Goal: Information Seeking & Learning: Learn about a topic

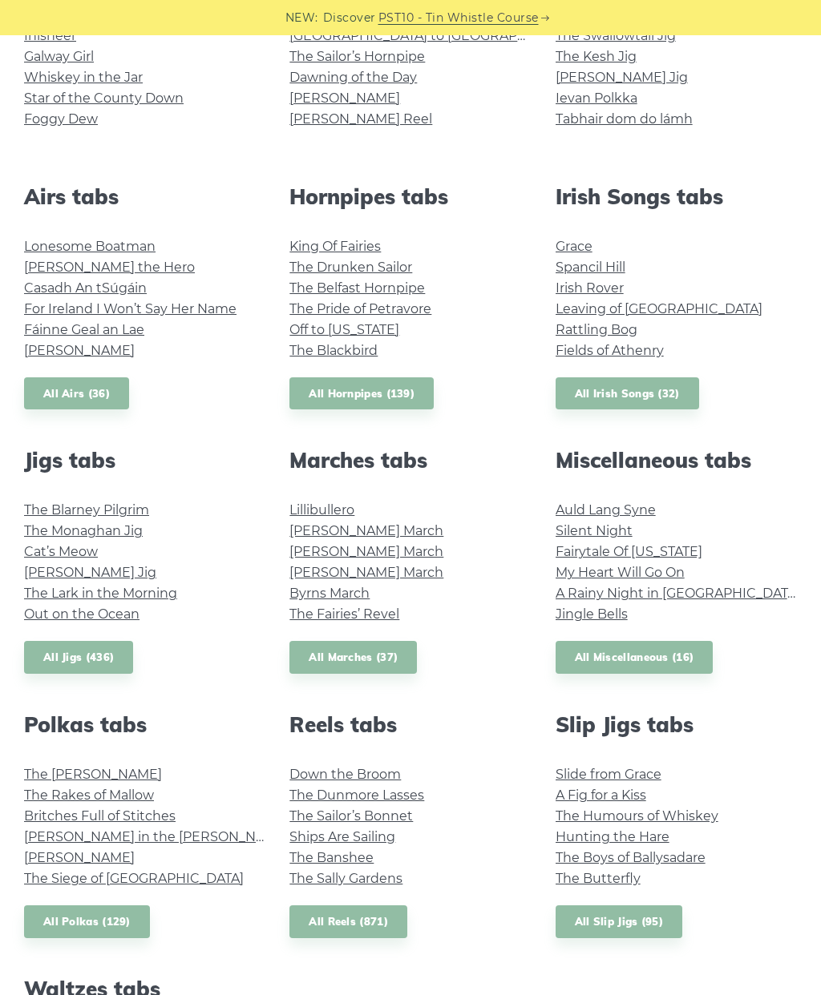
scroll to position [526, 0]
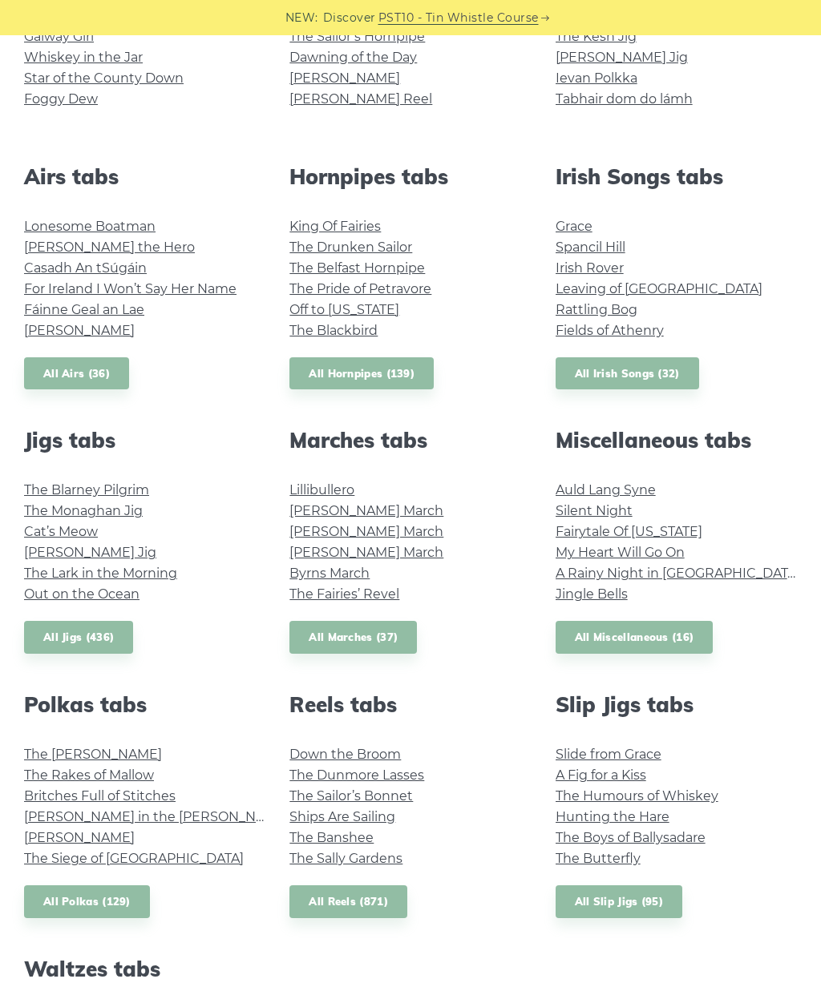
click at [131, 600] on link "Out on the Ocean" at bounding box center [81, 594] width 115 height 15
click at [149, 226] on link "Lonesome Boatman" at bounding box center [89, 226] width 131 height 15
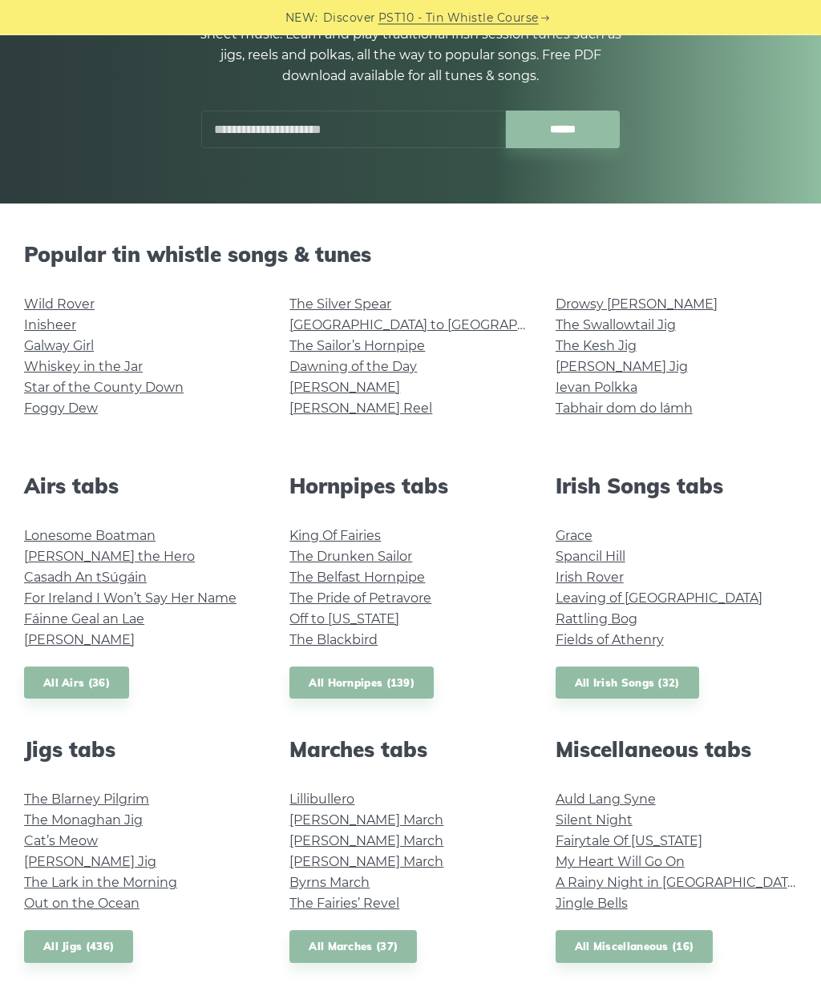
scroll to position [215, 0]
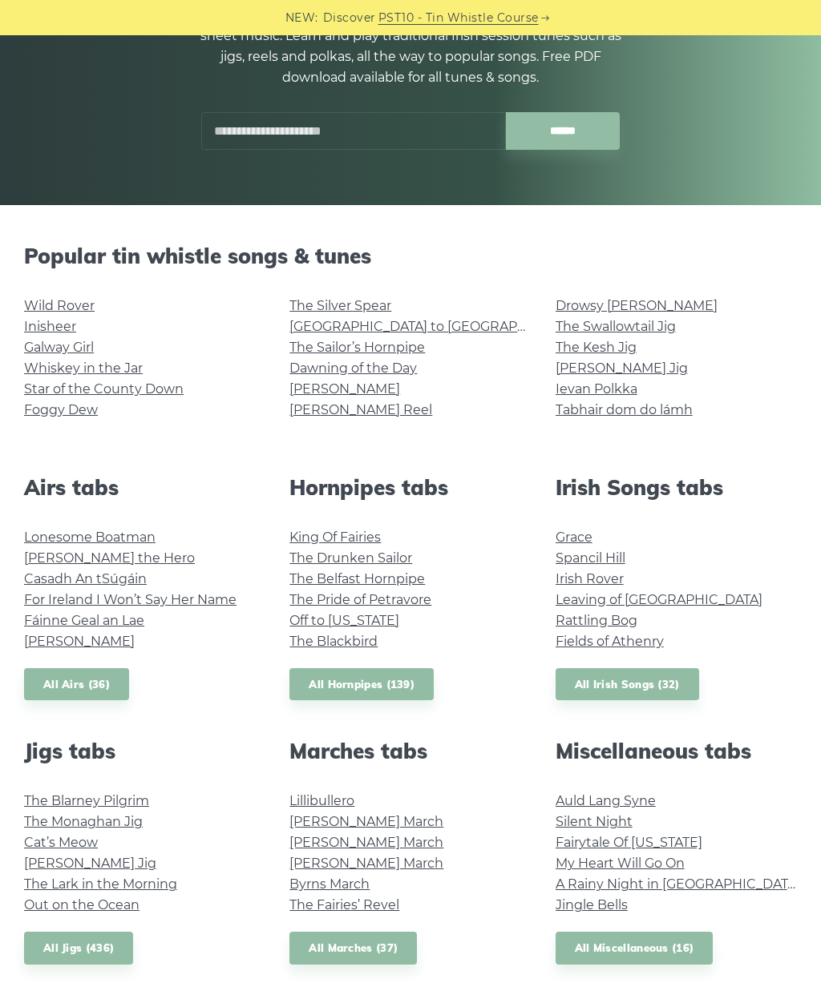
click at [97, 361] on link "Whiskey in the Jar" at bounding box center [83, 368] width 119 height 15
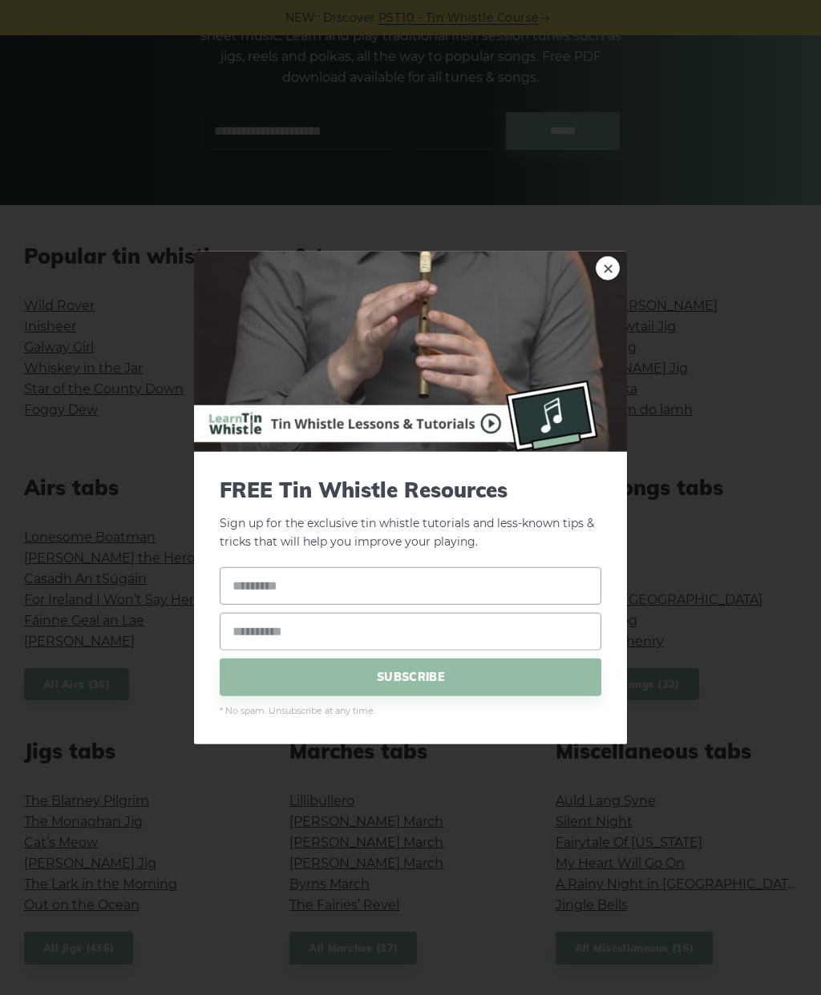
click at [609, 296] on img at bounding box center [410, 352] width 433 height 200
click at [603, 266] on link "×" at bounding box center [607, 268] width 24 height 24
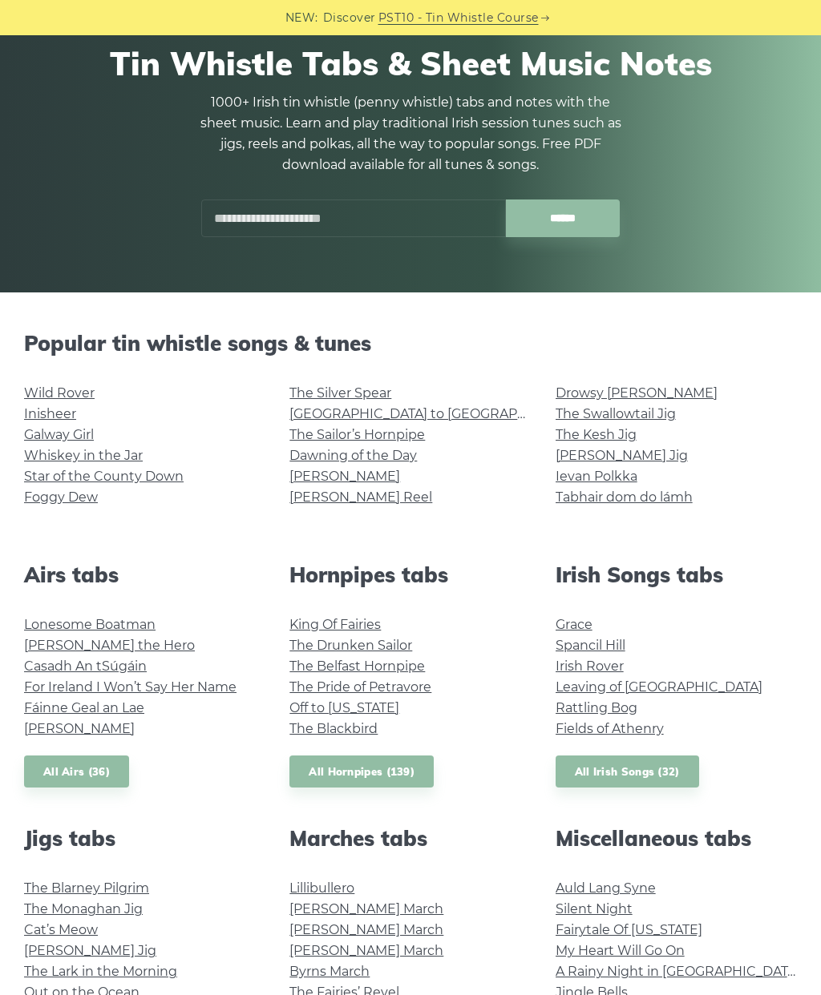
scroll to position [126, 0]
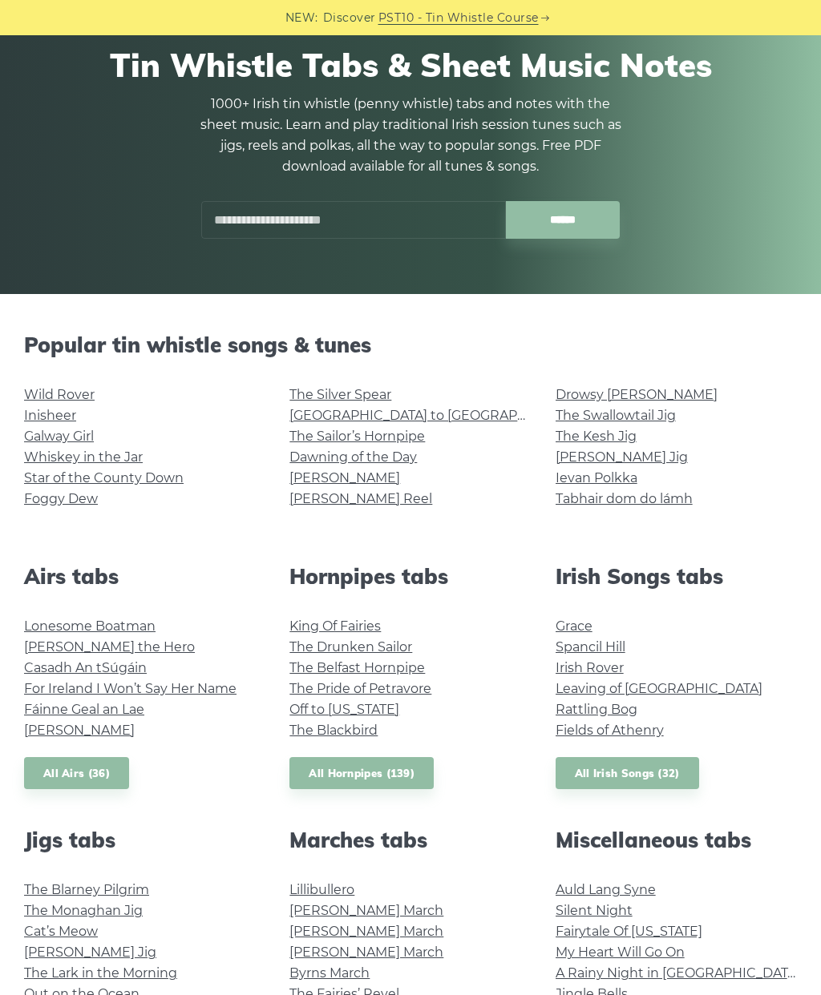
click at [94, 433] on link "Galway Girl" at bounding box center [59, 436] width 70 height 15
click at [616, 438] on link "The Kesh Jig" at bounding box center [595, 436] width 81 height 15
click at [354, 499] on link "[PERSON_NAME] Reel" at bounding box center [360, 498] width 143 height 15
click at [139, 668] on link "Casadh An tSúgáin" at bounding box center [85, 667] width 123 height 15
click at [75, 506] on link "Foggy Dew" at bounding box center [61, 498] width 74 height 15
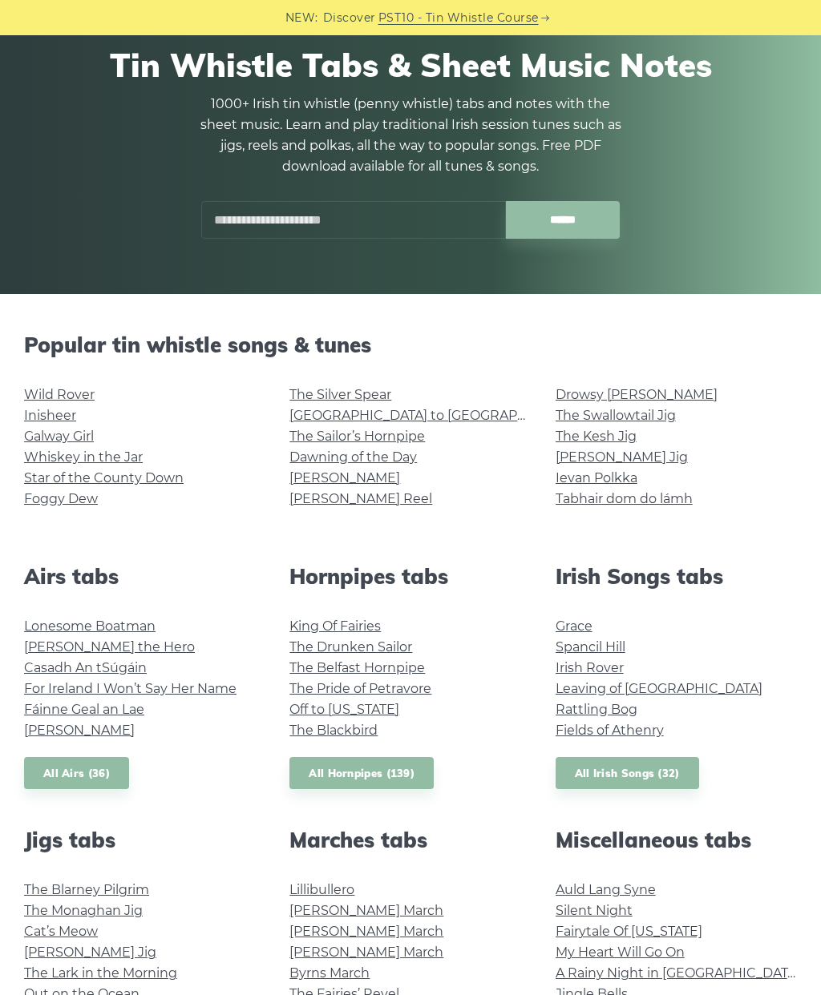
click at [664, 418] on link "The Swallowtail Jig" at bounding box center [615, 415] width 120 height 15
click at [652, 389] on link "Drowsy [PERSON_NAME]" at bounding box center [636, 394] width 162 height 15
click at [75, 418] on link "Inisheer" at bounding box center [50, 415] width 52 height 15
click at [169, 483] on link "Star of the County Down" at bounding box center [103, 477] width 159 height 15
click at [421, 412] on link "[GEOGRAPHIC_DATA] to [GEOGRAPHIC_DATA]" at bounding box center [437, 415] width 296 height 15
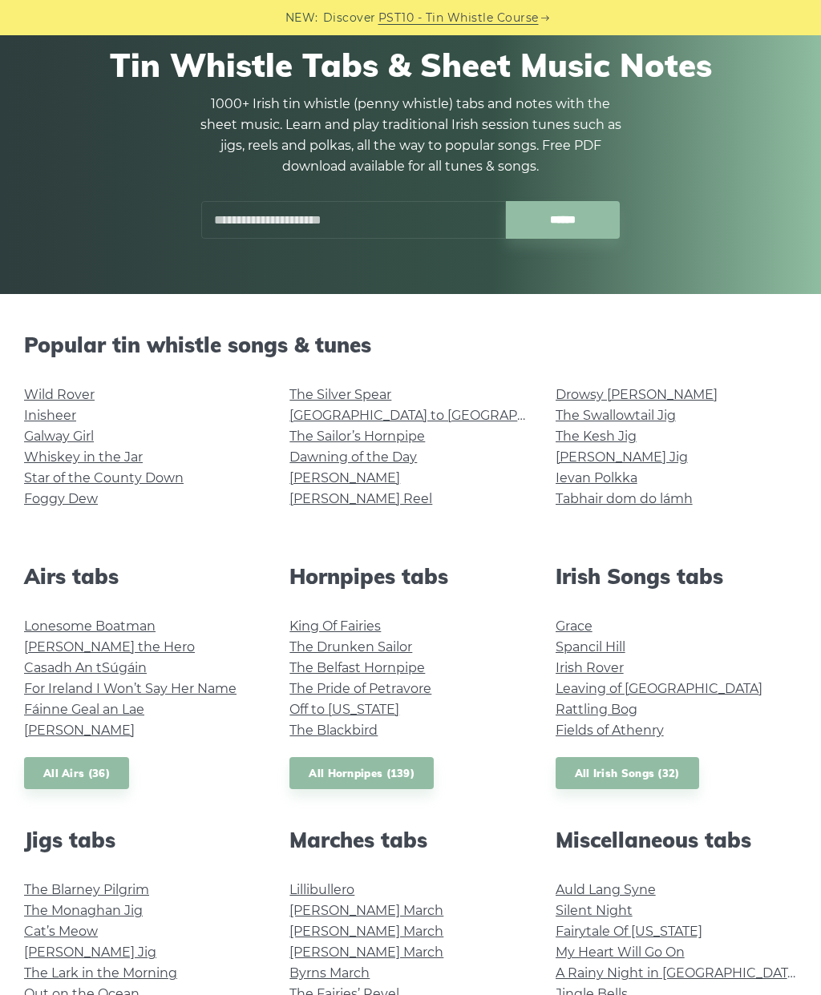
click at [85, 399] on link "Wild Rover" at bounding box center [59, 394] width 71 height 15
click at [329, 482] on link "[PERSON_NAME]" at bounding box center [344, 477] width 111 height 15
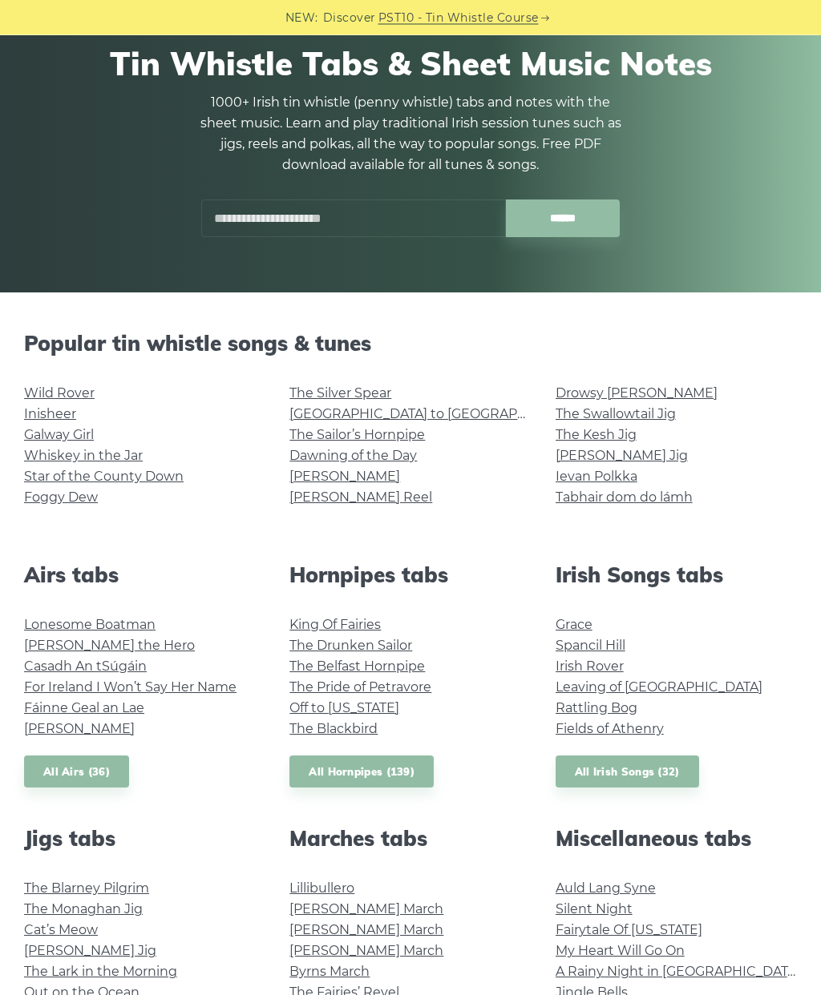
click at [73, 410] on link "Inisheer" at bounding box center [50, 414] width 52 height 15
click at [141, 452] on link "Whiskey in the Jar" at bounding box center [83, 455] width 119 height 15
click at [59, 672] on link "Casadh An tSúgáin" at bounding box center [85, 666] width 123 height 15
click at [67, 503] on link "Foggy Dew" at bounding box center [61, 497] width 74 height 15
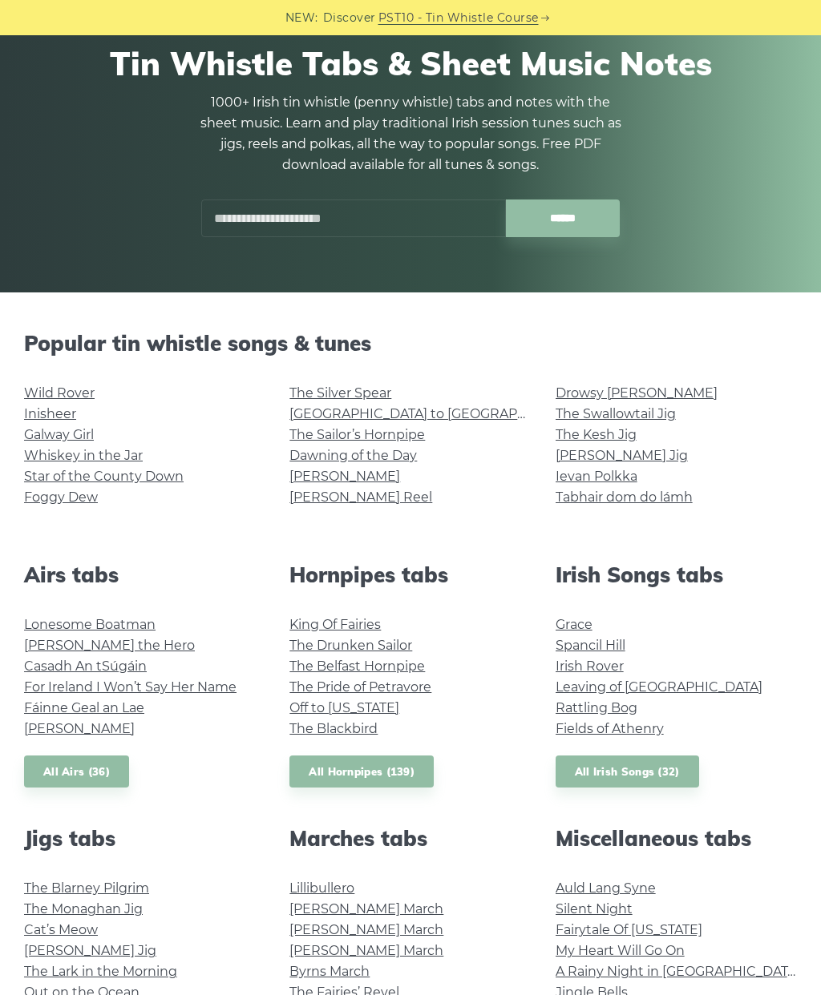
click at [367, 399] on link "The Silver Spear" at bounding box center [340, 392] width 102 height 15
click at [418, 410] on link "[GEOGRAPHIC_DATA] to [GEOGRAPHIC_DATA]" at bounding box center [437, 413] width 296 height 15
click at [69, 414] on link "Inisheer" at bounding box center [50, 413] width 52 height 15
click at [180, 494] on li "Foggy Dew" at bounding box center [144, 497] width 241 height 21
click at [177, 497] on li "Foggy Dew" at bounding box center [144, 497] width 241 height 21
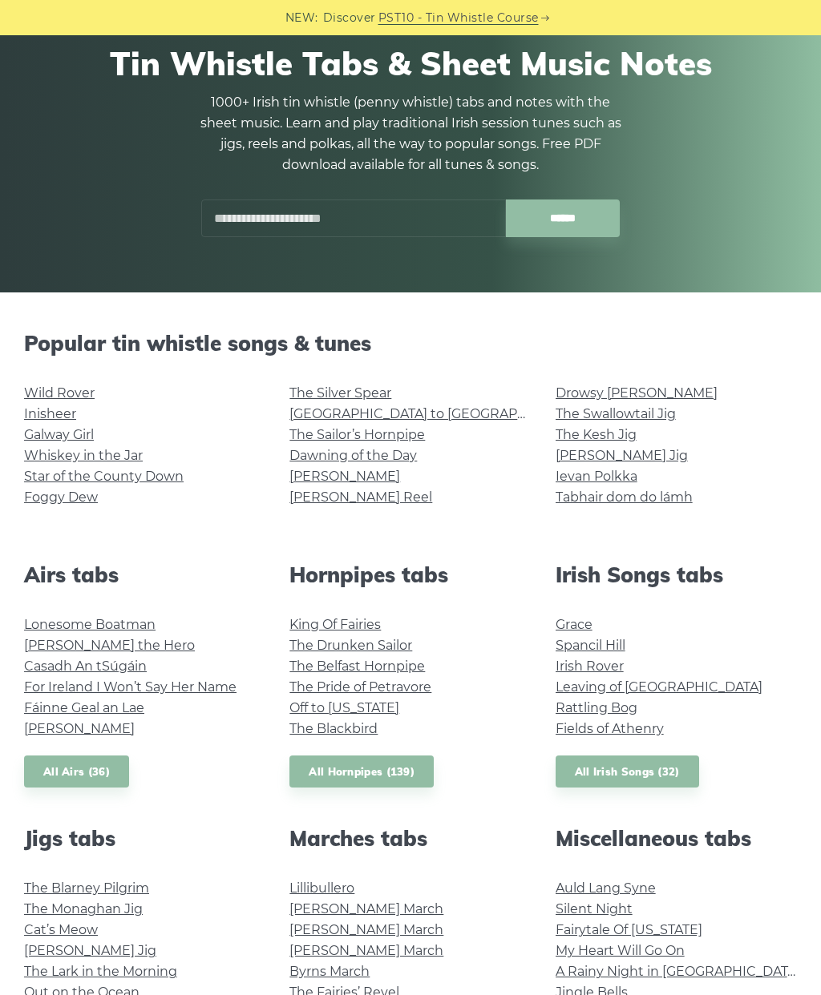
click at [180, 477] on link "Star of the County Down" at bounding box center [103, 476] width 159 height 15
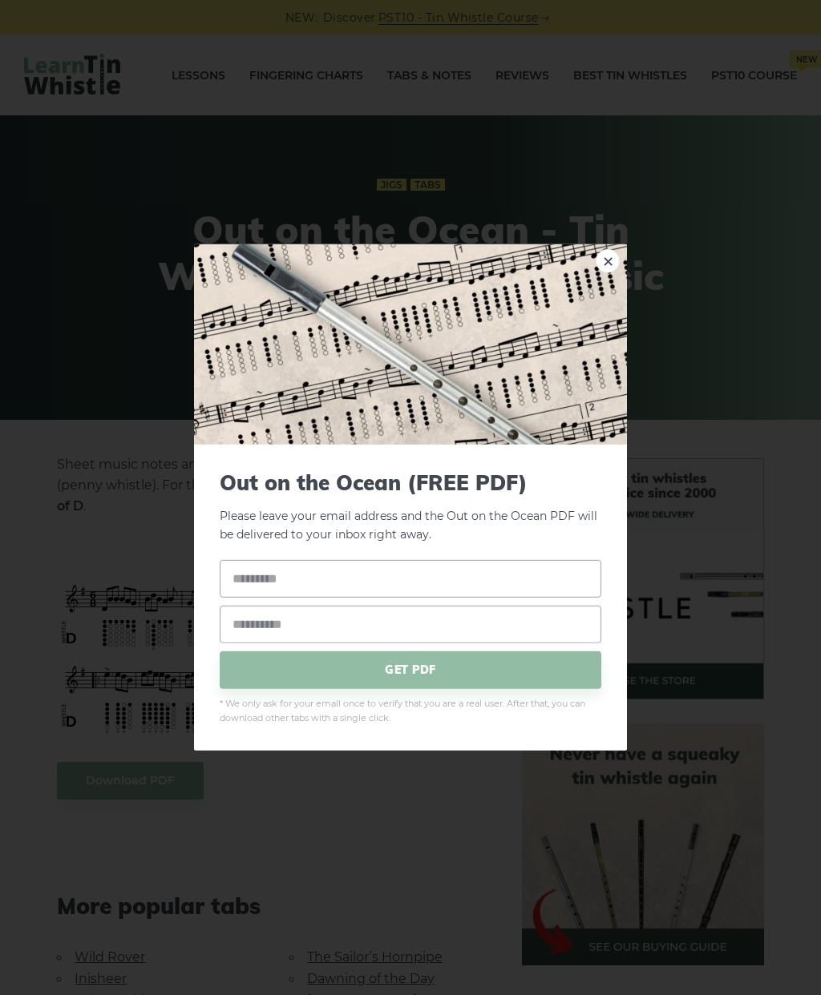
click at [600, 256] on link "×" at bounding box center [607, 261] width 24 height 24
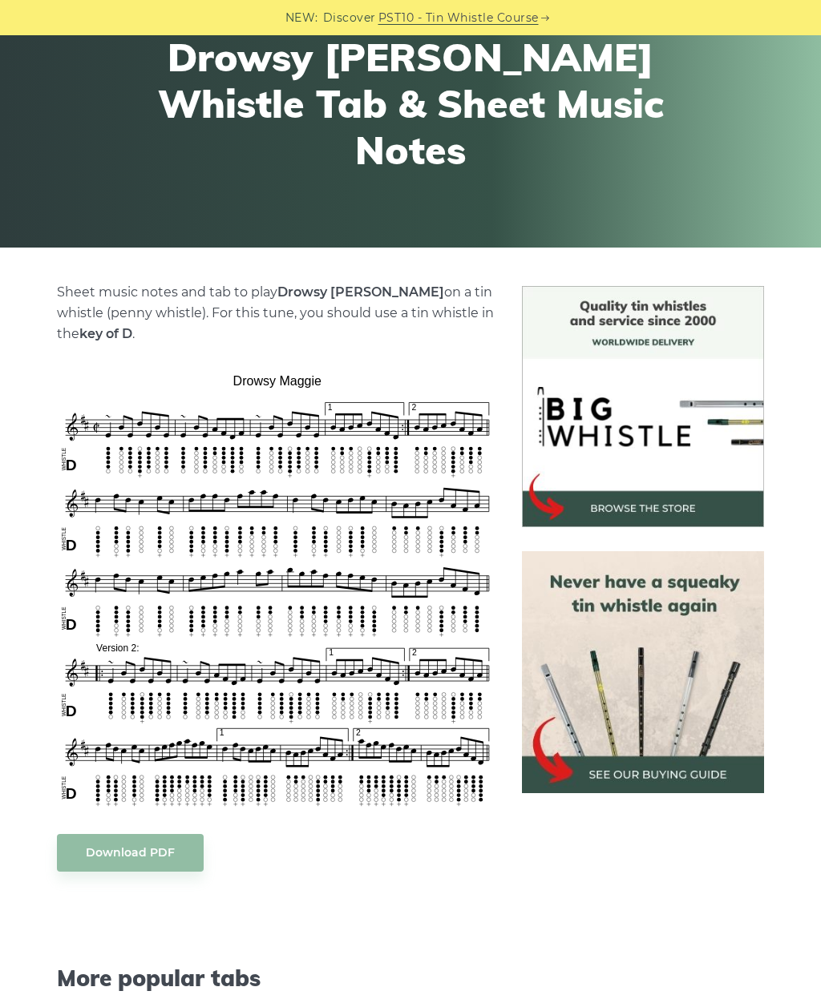
scroll to position [178, 0]
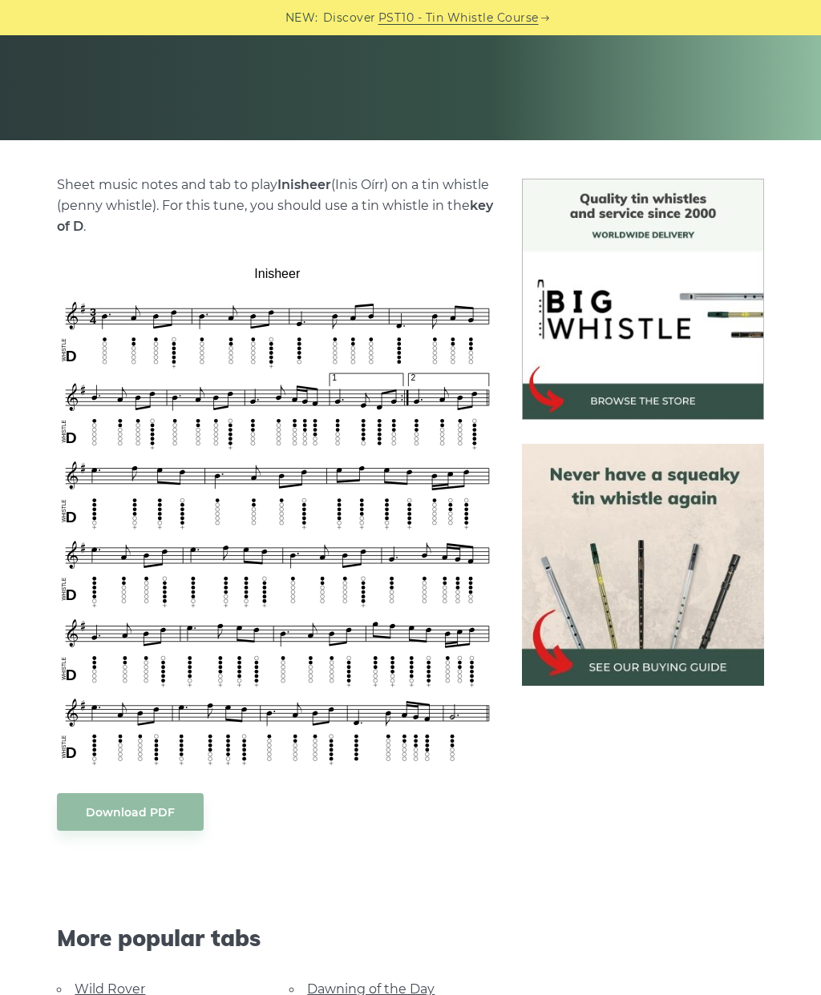
scroll to position [277, 0]
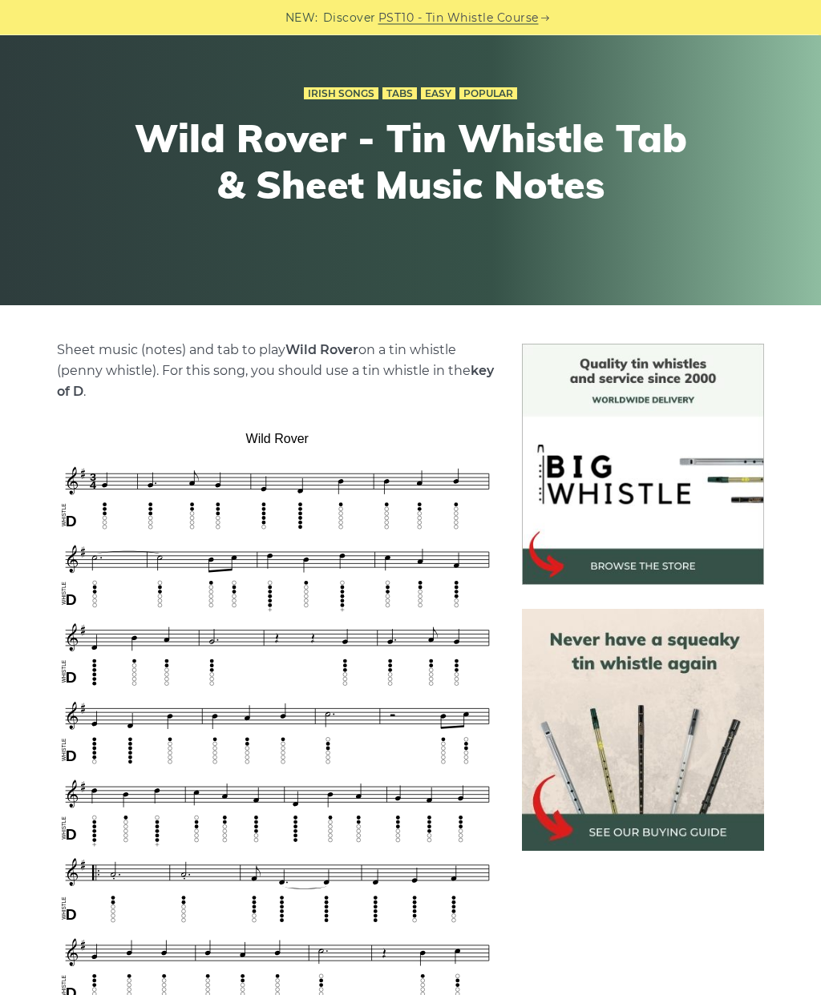
scroll to position [116, 0]
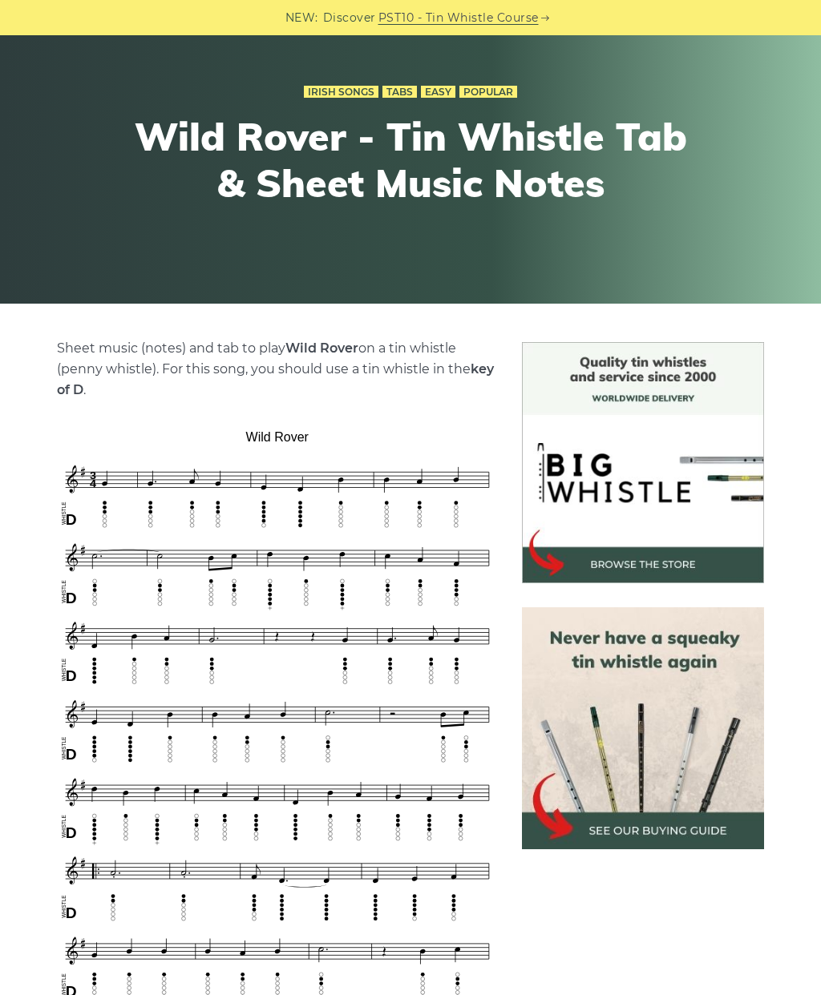
click at [424, 97] on link "Easy" at bounding box center [438, 92] width 34 height 13
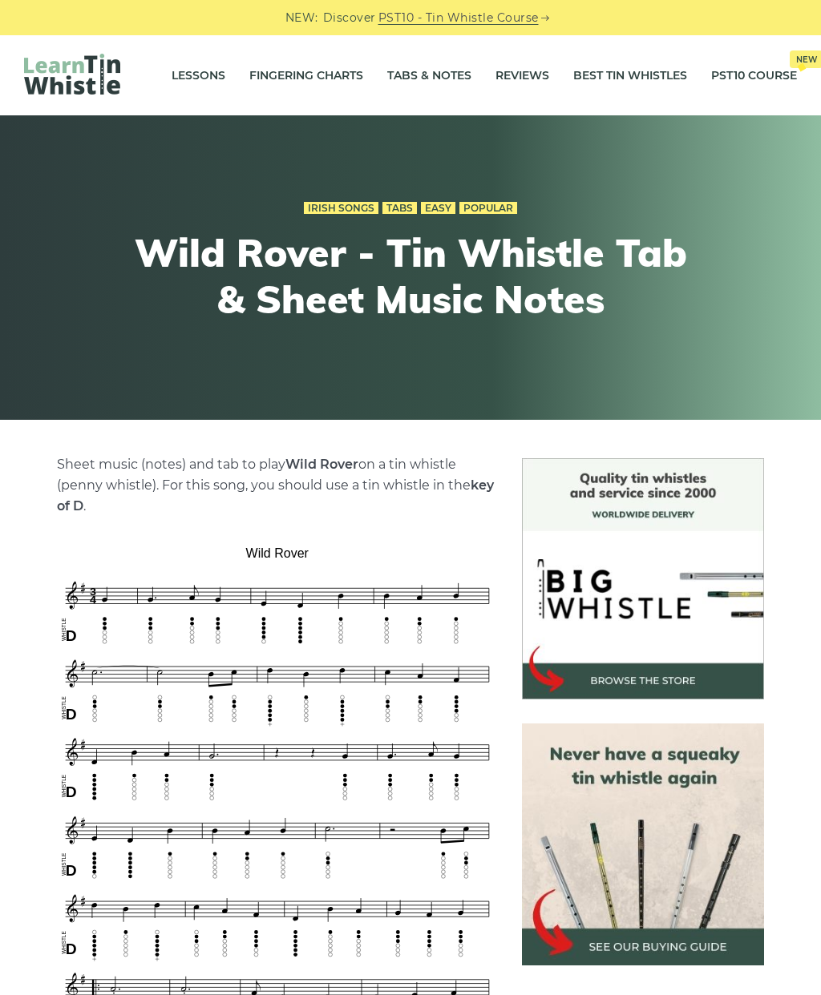
scroll to position [180, 0]
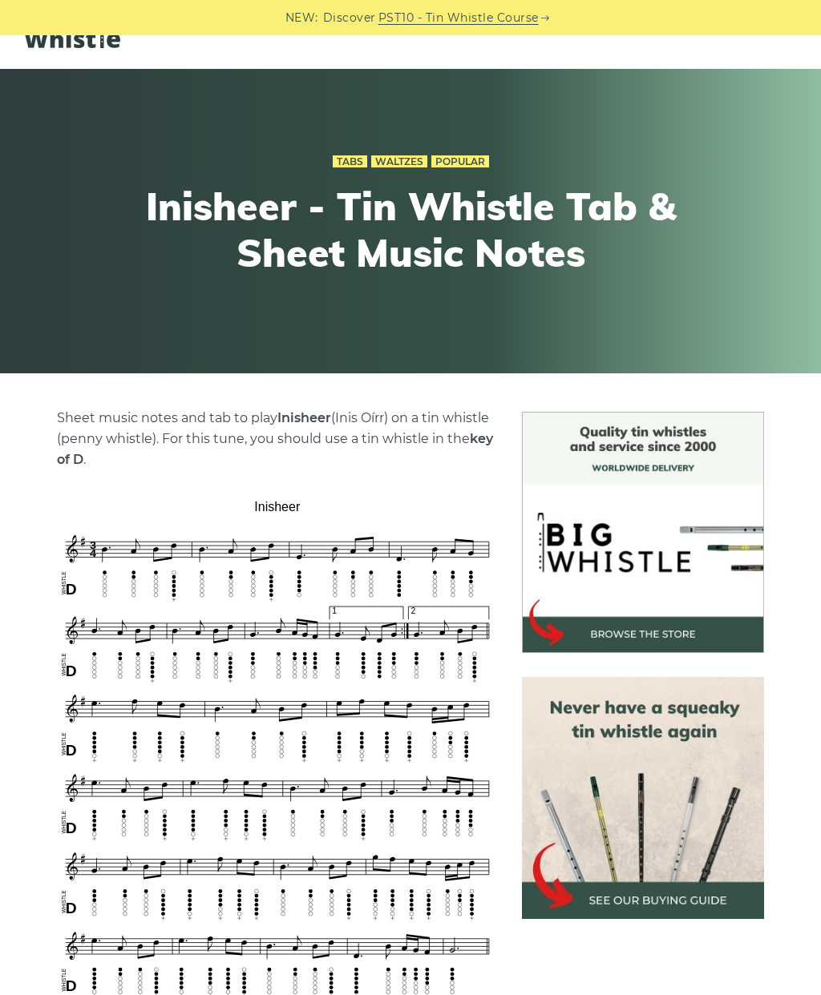
scroll to position [50, 0]
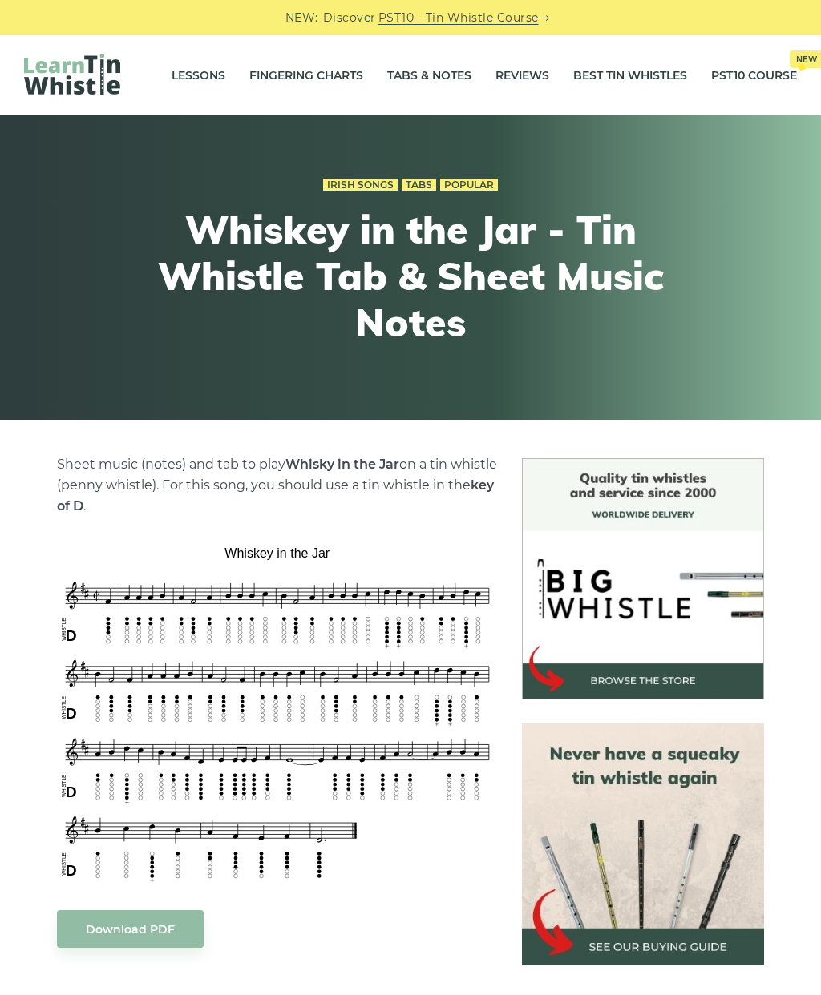
scroll to position [28, 0]
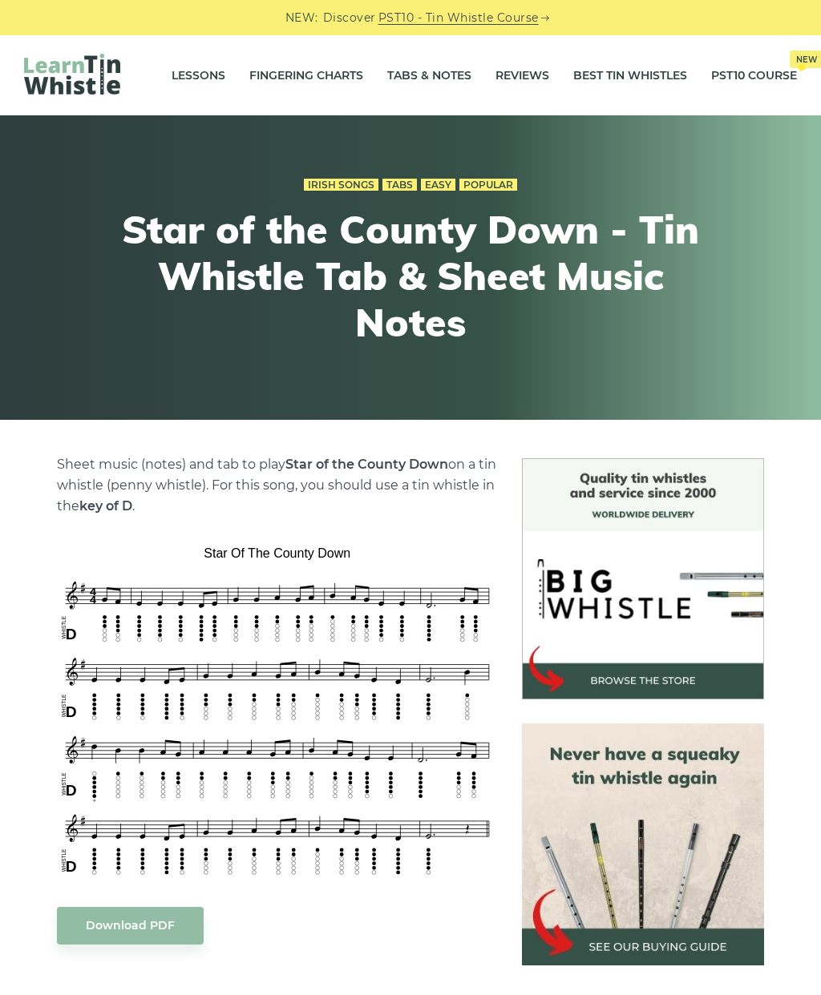
click at [425, 198] on div "Irish Songs Tabs Easy Popular Star of the County Down - Tin Whistle Tab & Sheet…" at bounding box center [410, 267] width 590 height 264
click at [427, 192] on link "Easy" at bounding box center [438, 185] width 34 height 13
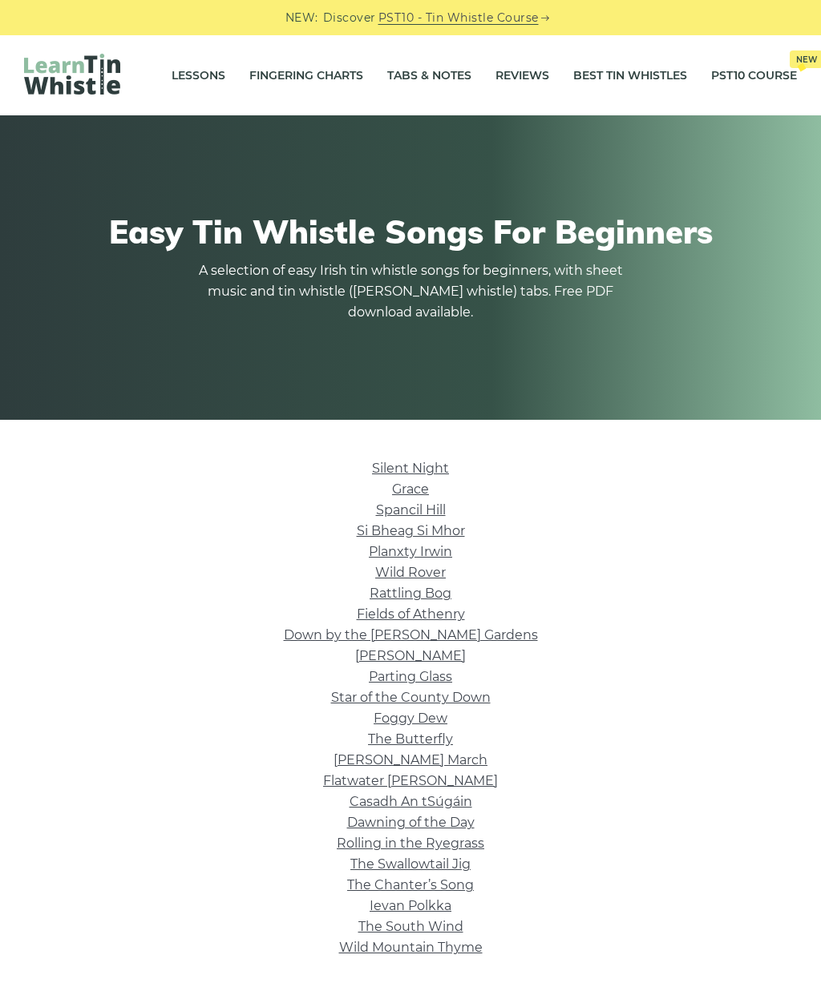
click at [448, 537] on link "Si­ Bheag Si­ Mhor" at bounding box center [411, 530] width 108 height 15
click at [446, 514] on link "Spancil Hill" at bounding box center [411, 509] width 70 height 15
click at [476, 947] on link "Wild Mountain Thyme" at bounding box center [410, 947] width 143 height 15
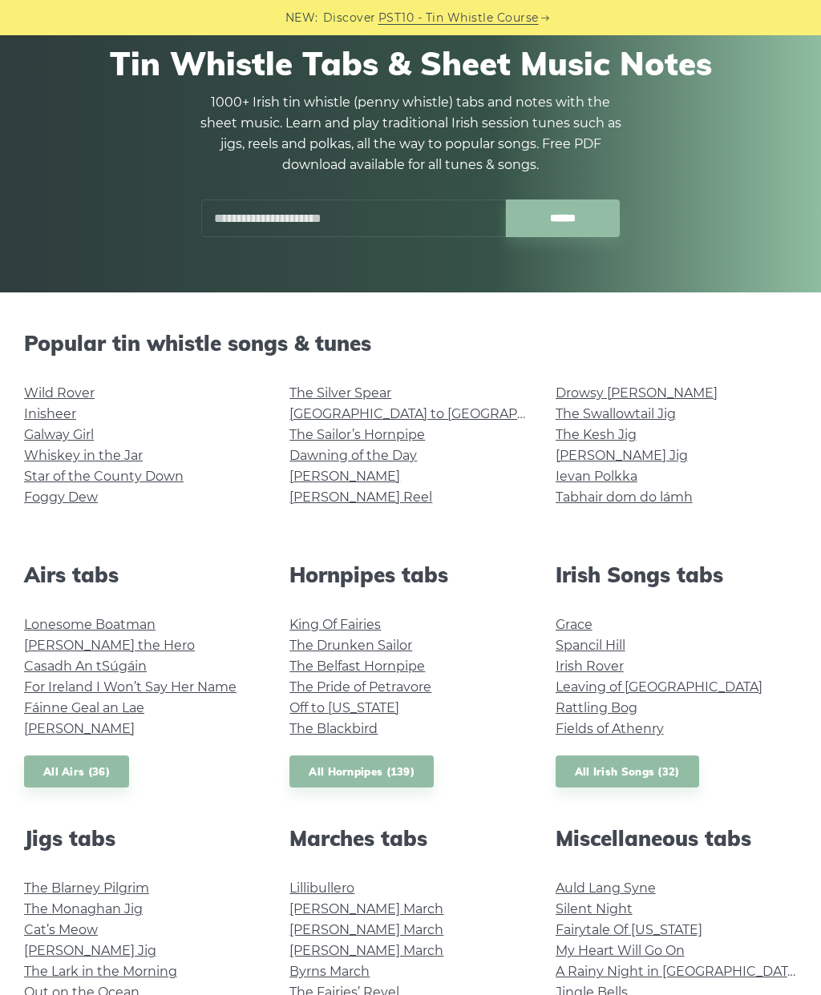
click at [91, 736] on link "[PERSON_NAME]" at bounding box center [79, 728] width 111 height 15
click at [180, 478] on link "Star of the County Down" at bounding box center [103, 476] width 159 height 15
